Goal: Task Accomplishment & Management: Use online tool/utility

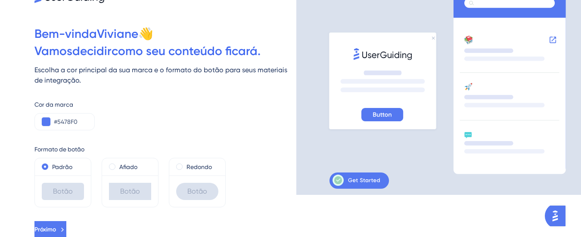
scroll to position [43, 0]
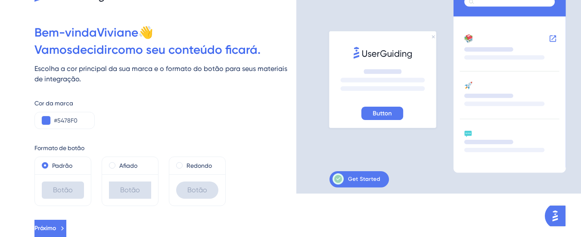
click at [69, 192] on font "Botão" at bounding box center [63, 190] width 20 height 8
click at [56, 228] on font "Próximo" at bounding box center [45, 228] width 22 height 7
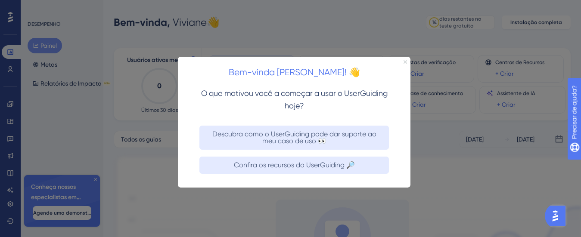
click at [405, 61] on icon "Fechar visualização" at bounding box center [404, 61] width 3 height 3
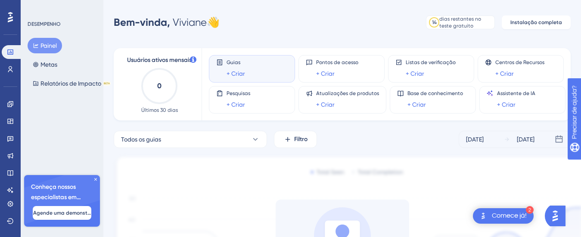
click at [241, 64] on span "Guias" at bounding box center [235, 62] width 19 height 7
click at [237, 73] on font "+ Criar" at bounding box center [235, 73] width 19 height 7
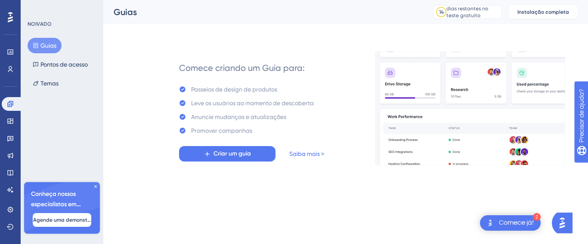
click at [97, 187] on icon at bounding box center [95, 186] width 5 height 5
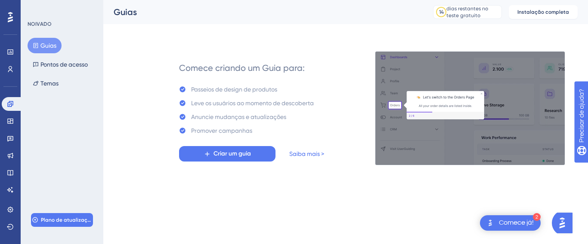
click at [490, 223] on img "Abra a lista de verificação Comece!, módulos restantes: 2" at bounding box center [490, 223] width 10 height 10
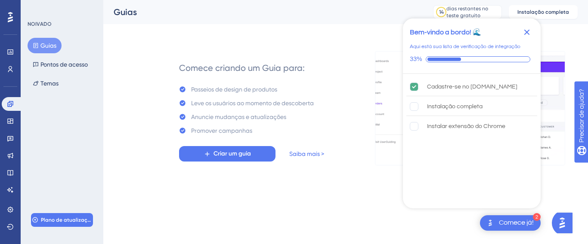
click at [524, 33] on icon "Fechar lista de verificação" at bounding box center [527, 32] width 10 height 10
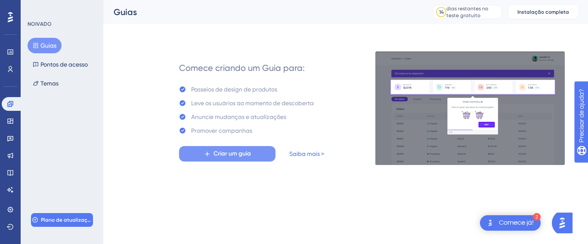
click at [251, 152] on button "Criar um guia" at bounding box center [227, 153] width 96 height 15
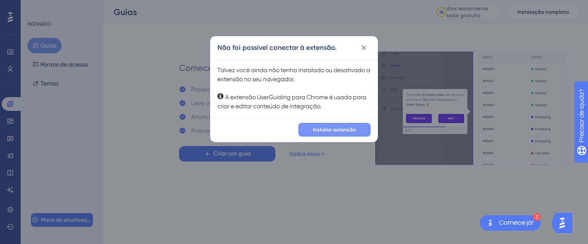
click at [314, 125] on button "Instalar extensão" at bounding box center [334, 130] width 72 height 14
